Goal: Task Accomplishment & Management: Manage account settings

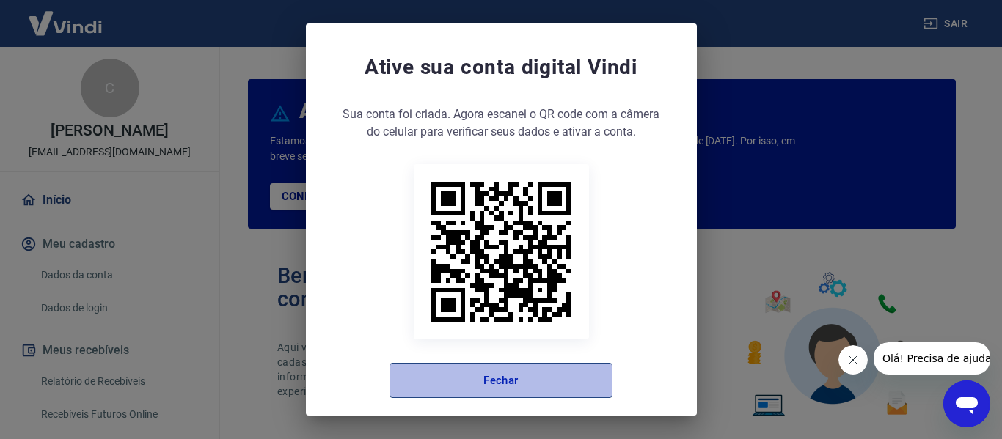
click at [491, 374] on button "Fechar" at bounding box center [500, 380] width 223 height 35
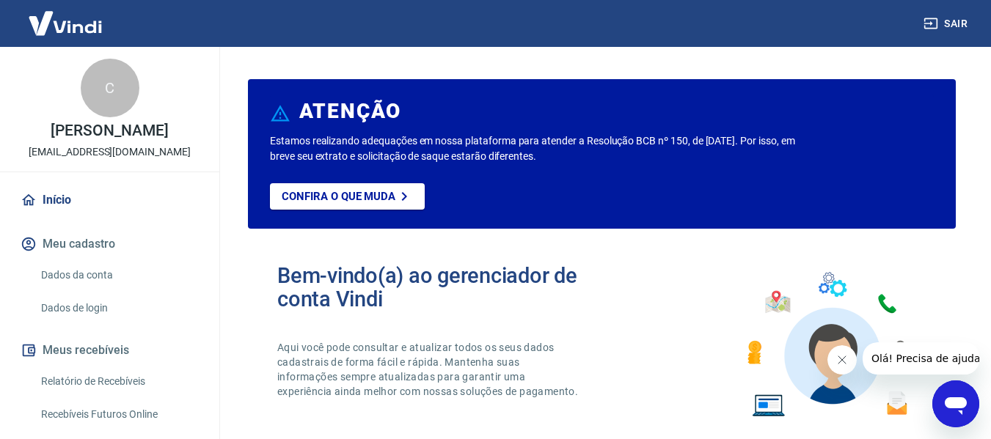
click at [834, 364] on button "Fechar mensagem da empresa" at bounding box center [841, 359] width 29 height 29
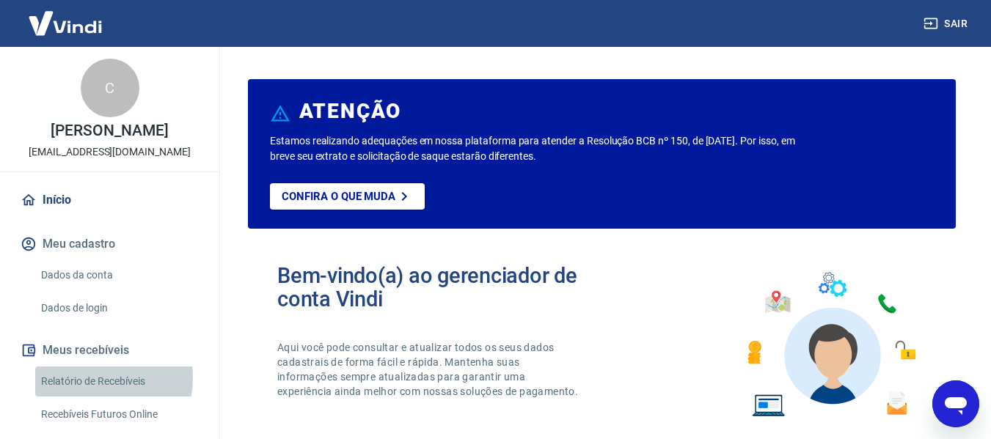
click at [74, 393] on link "Relatório de Recebíveis" at bounding box center [118, 382] width 166 height 30
